Goal: Information Seeking & Learning: Check status

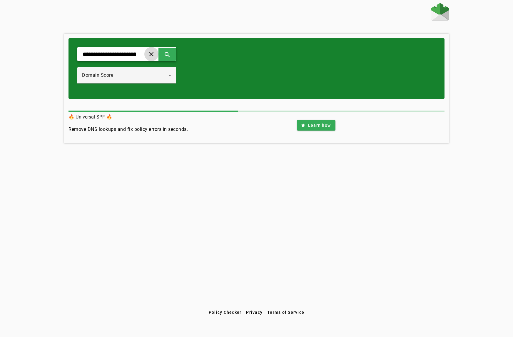
click at [159, 52] on span at bounding box center [151, 54] width 14 height 14
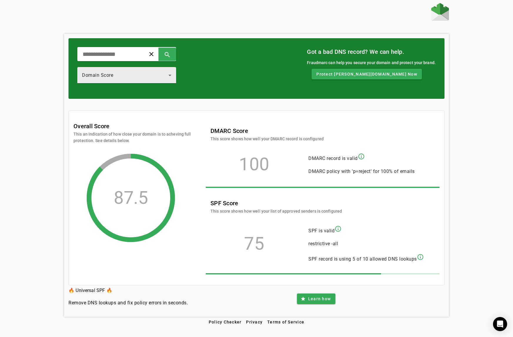
click at [169, 77] on div "Domain Score" at bounding box center [125, 75] width 87 height 7
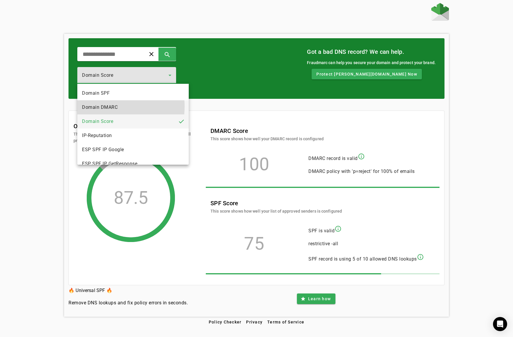
click at [106, 107] on span "Domain DMARC" at bounding box center [100, 107] width 36 height 7
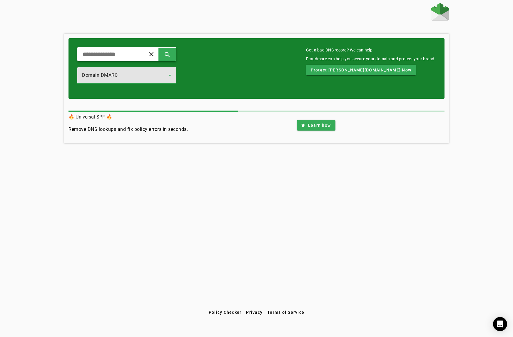
click at [137, 56] on input "text" at bounding box center [109, 54] width 54 height 7
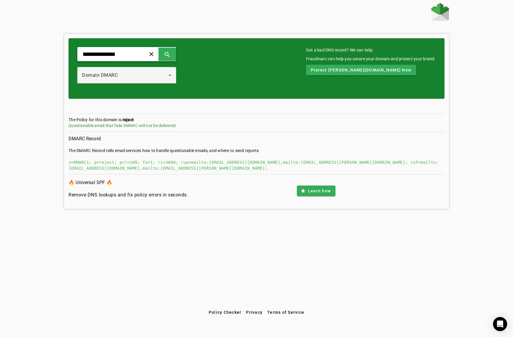
type input "**********"
click at [159, 54] on span at bounding box center [151, 54] width 14 height 14
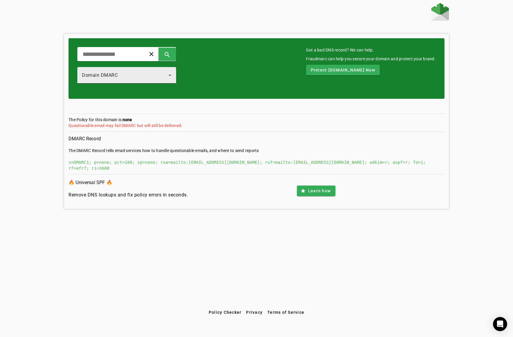
click at [155, 79] on div "Domain DMARC" at bounding box center [126, 75] width 89 height 16
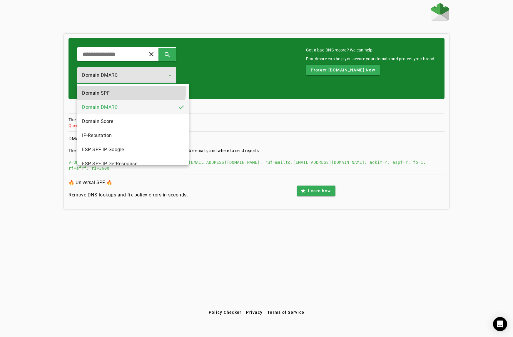
click at [132, 90] on mat-option "Domain SPF" at bounding box center [133, 93] width 112 height 14
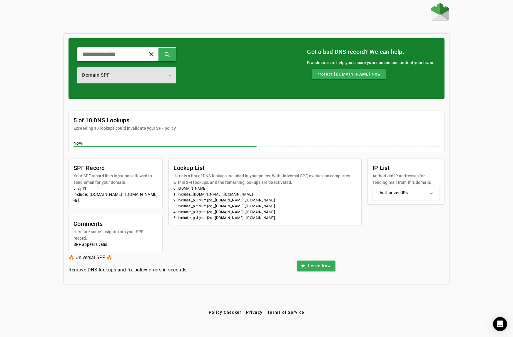
click at [131, 60] on div "clear search" at bounding box center [126, 54] width 99 height 14
click at [126, 56] on input "text" at bounding box center [109, 54] width 54 height 7
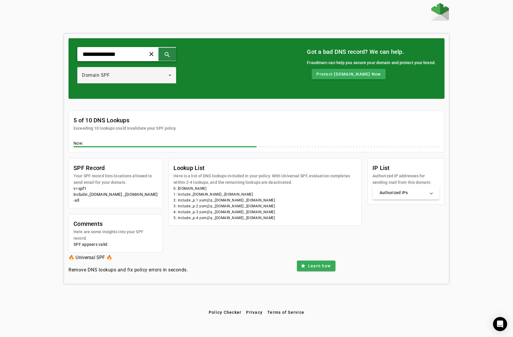
type input "**********"
click at [174, 56] on span at bounding box center [167, 54] width 14 height 14
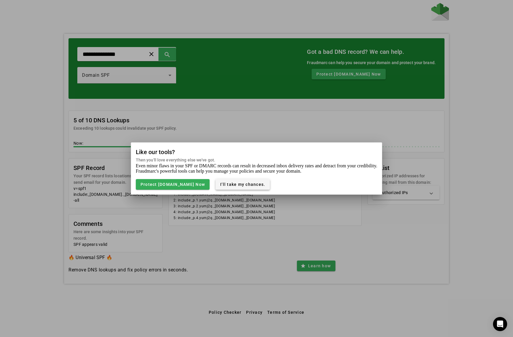
click at [235, 184] on span "I'll take my chances." at bounding box center [242, 184] width 45 height 5
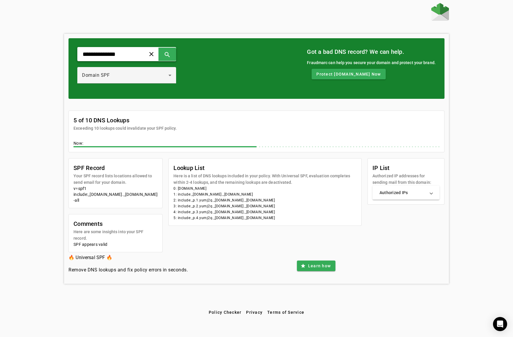
click at [137, 57] on input "**********" at bounding box center [109, 54] width 54 height 7
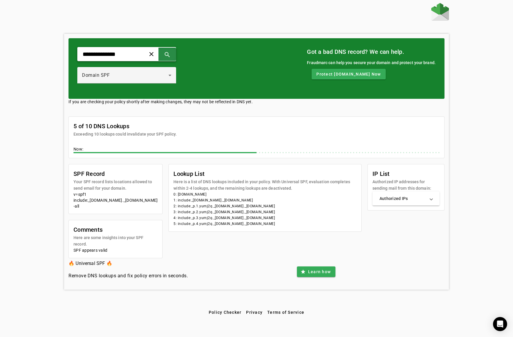
click at [174, 55] on span at bounding box center [167, 54] width 14 height 14
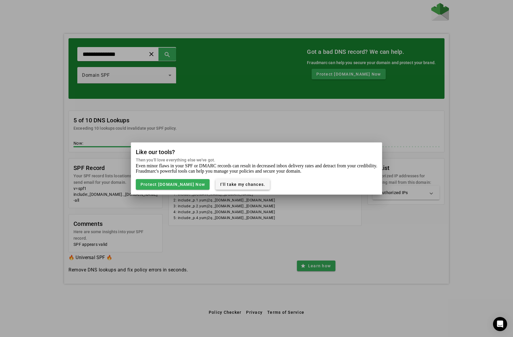
click at [224, 187] on span "button" at bounding box center [243, 184] width 54 height 14
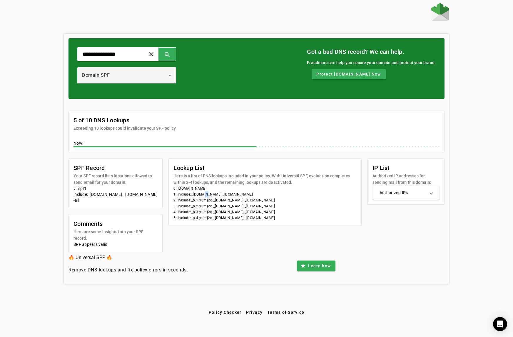
drag, startPoint x: 217, startPoint y: 194, endPoint x: 251, endPoint y: 196, distance: 33.9
click at [222, 194] on li "1: include:_[DOMAIN_NAME]._[DOMAIN_NAME]" at bounding box center [265, 195] width 183 height 6
click at [302, 194] on li "1: include:_[DOMAIN_NAME]._[DOMAIN_NAME]" at bounding box center [265, 195] width 183 height 6
